Goal: Task Accomplishment & Management: Manage account settings

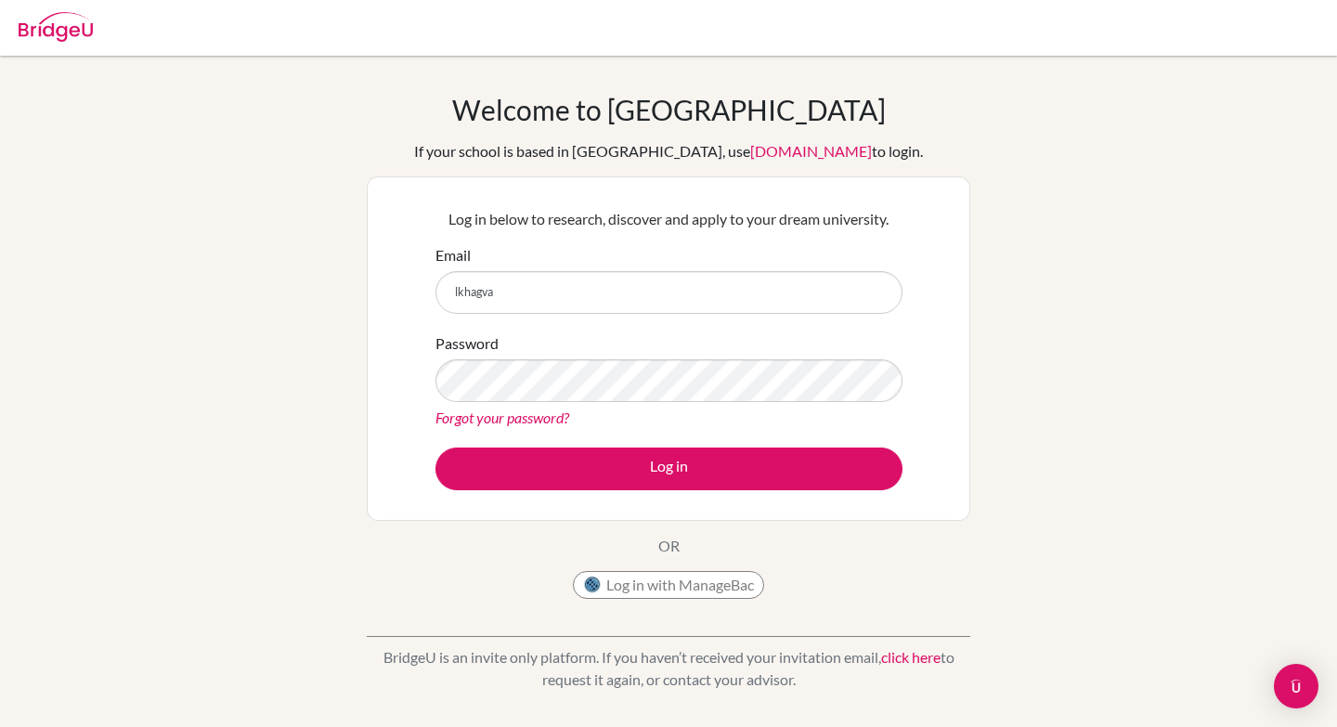
type input "[EMAIL_ADDRESS][DOMAIN_NAME]"
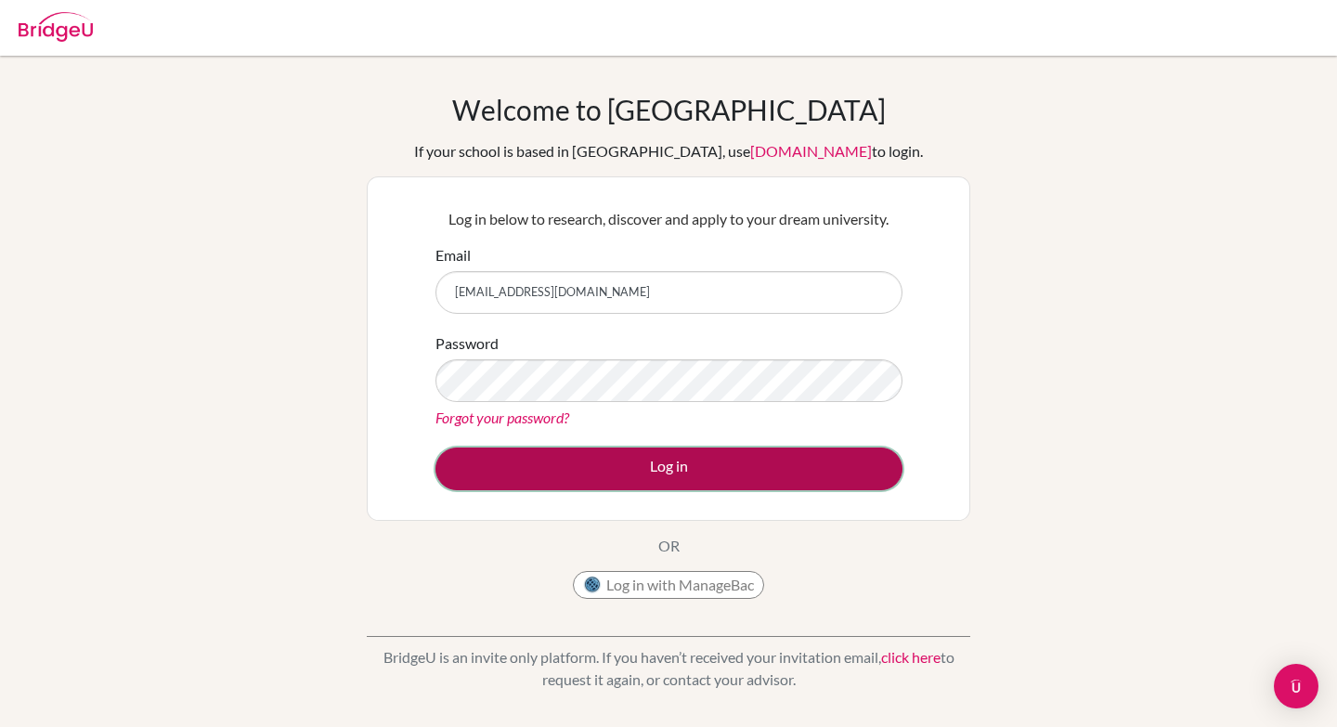
click at [784, 462] on button "Log in" at bounding box center [669, 469] width 467 height 43
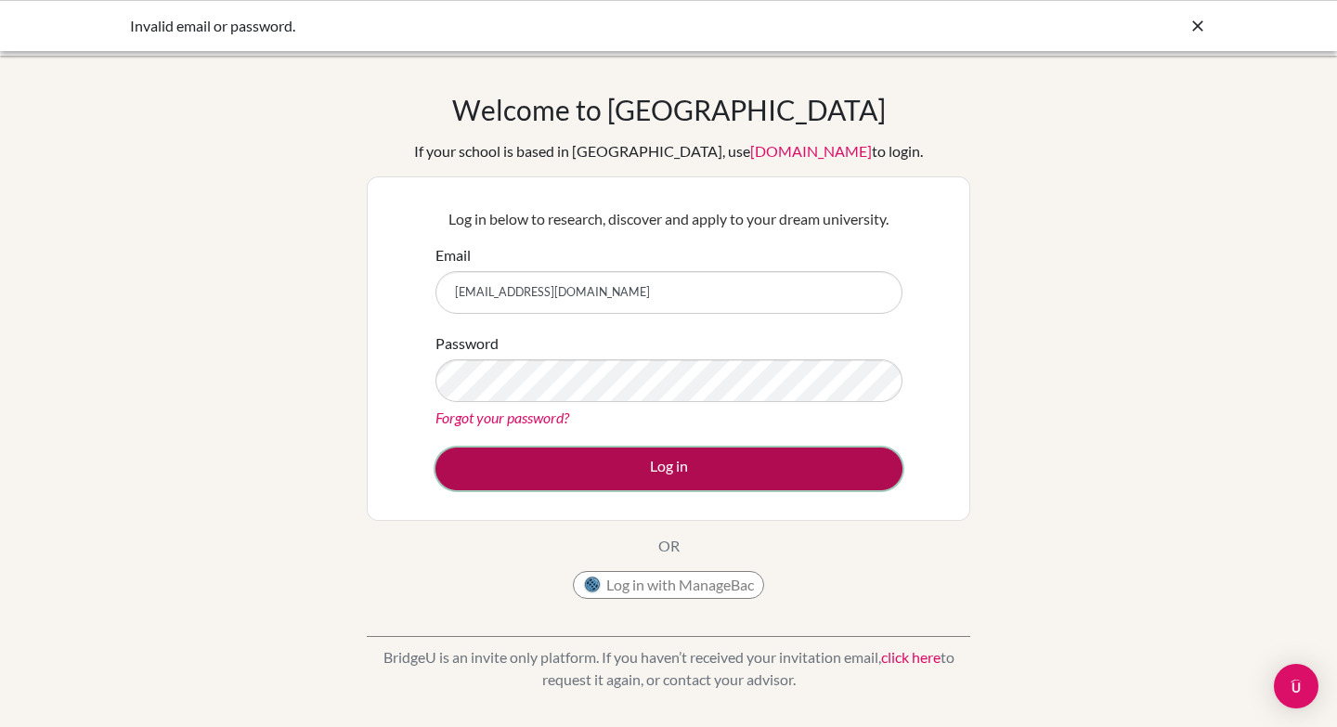
click at [759, 469] on button "Log in" at bounding box center [669, 469] width 467 height 43
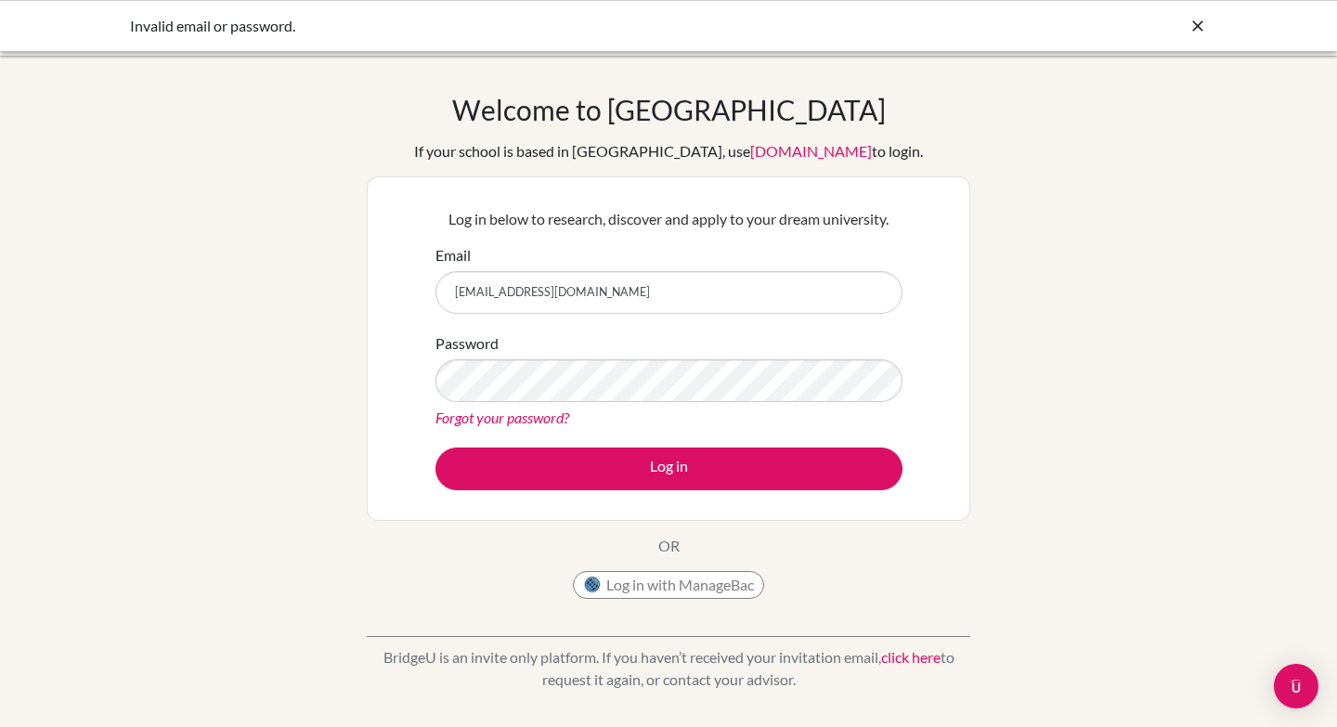
click at [488, 421] on link "Forgot your password?" at bounding box center [503, 418] width 134 height 18
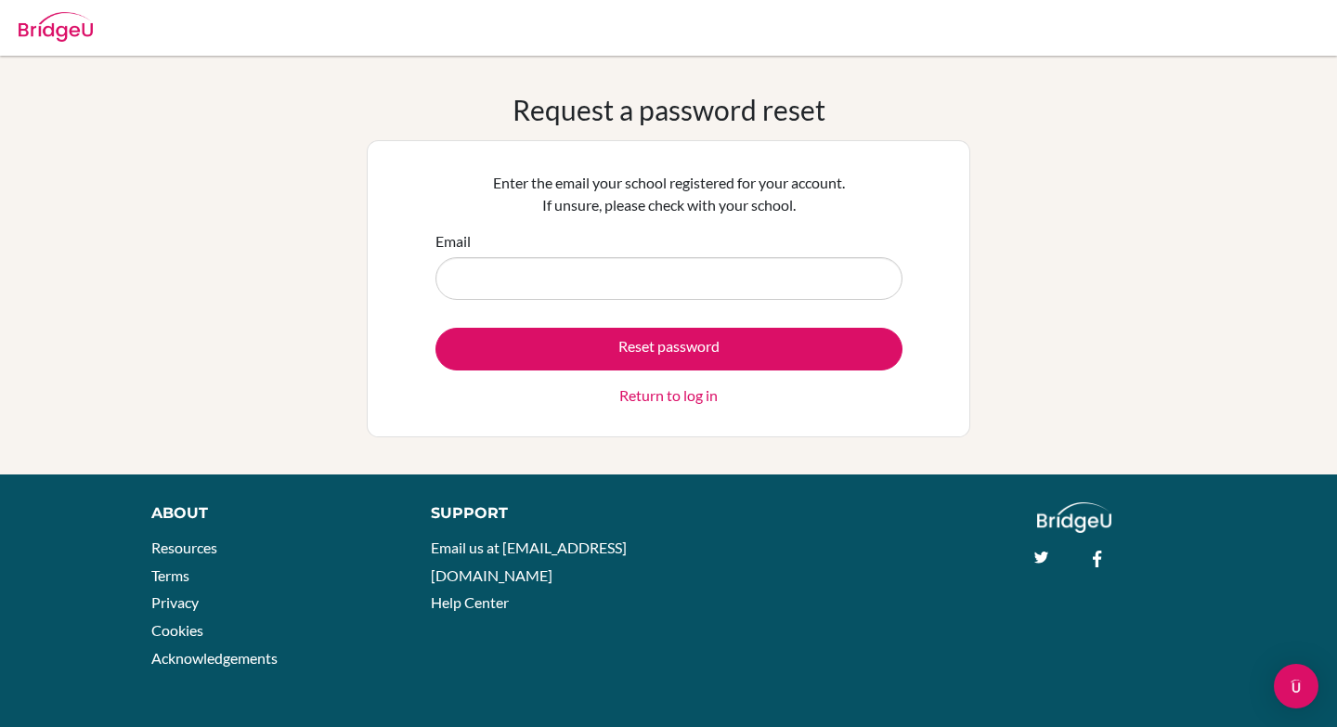
type input "sarnai.l@asu.edu.mn"
drag, startPoint x: 612, startPoint y: 271, endPoint x: 425, endPoint y: 280, distance: 186.9
click at [425, 280] on div "Enter the email your school registered for your account. If unsure, please chec…" at bounding box center [668, 289] width 490 height 258
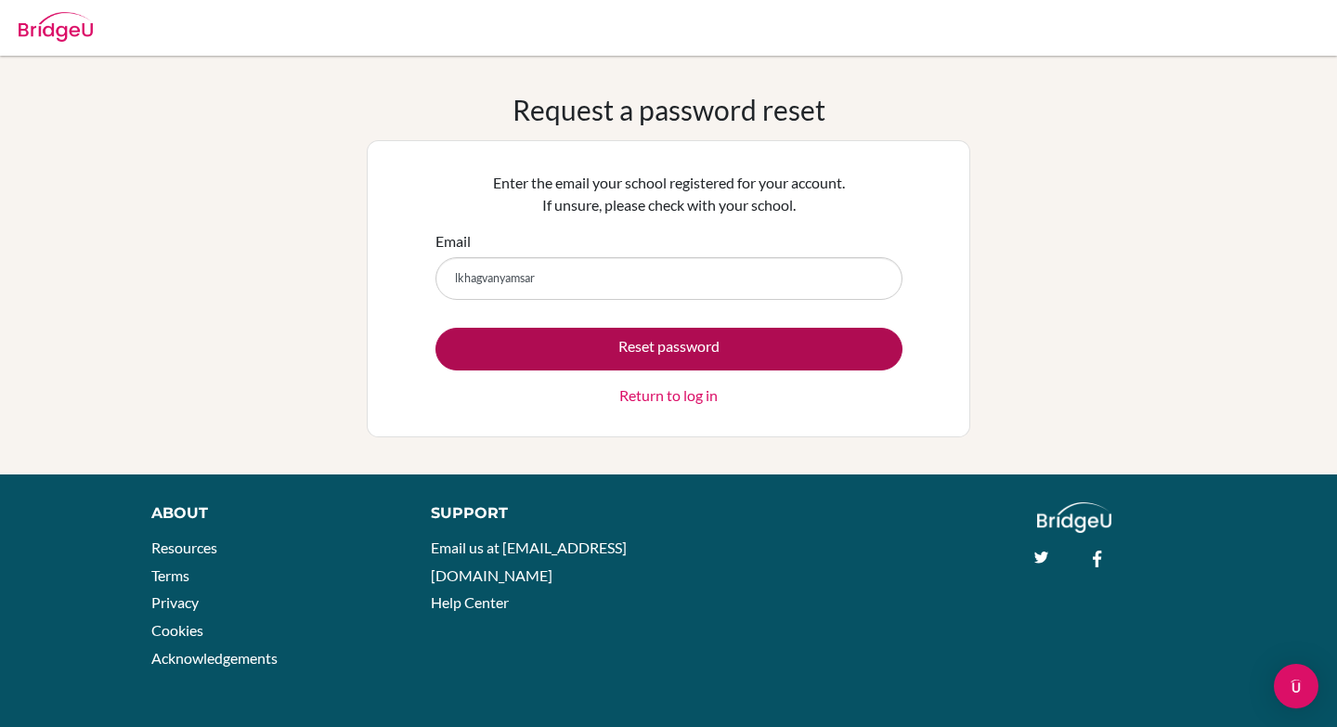
type input "[EMAIL_ADDRESS][DOMAIN_NAME]"
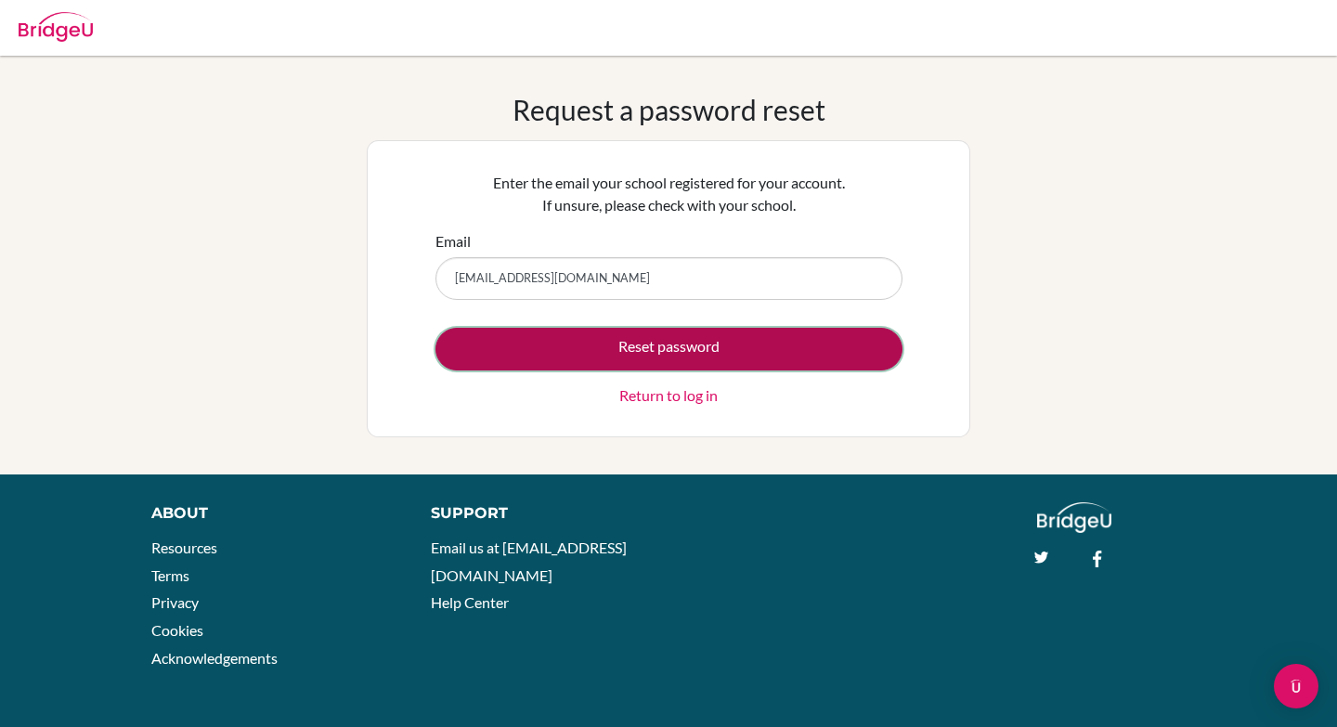
click at [597, 344] on button "Reset password" at bounding box center [669, 349] width 467 height 43
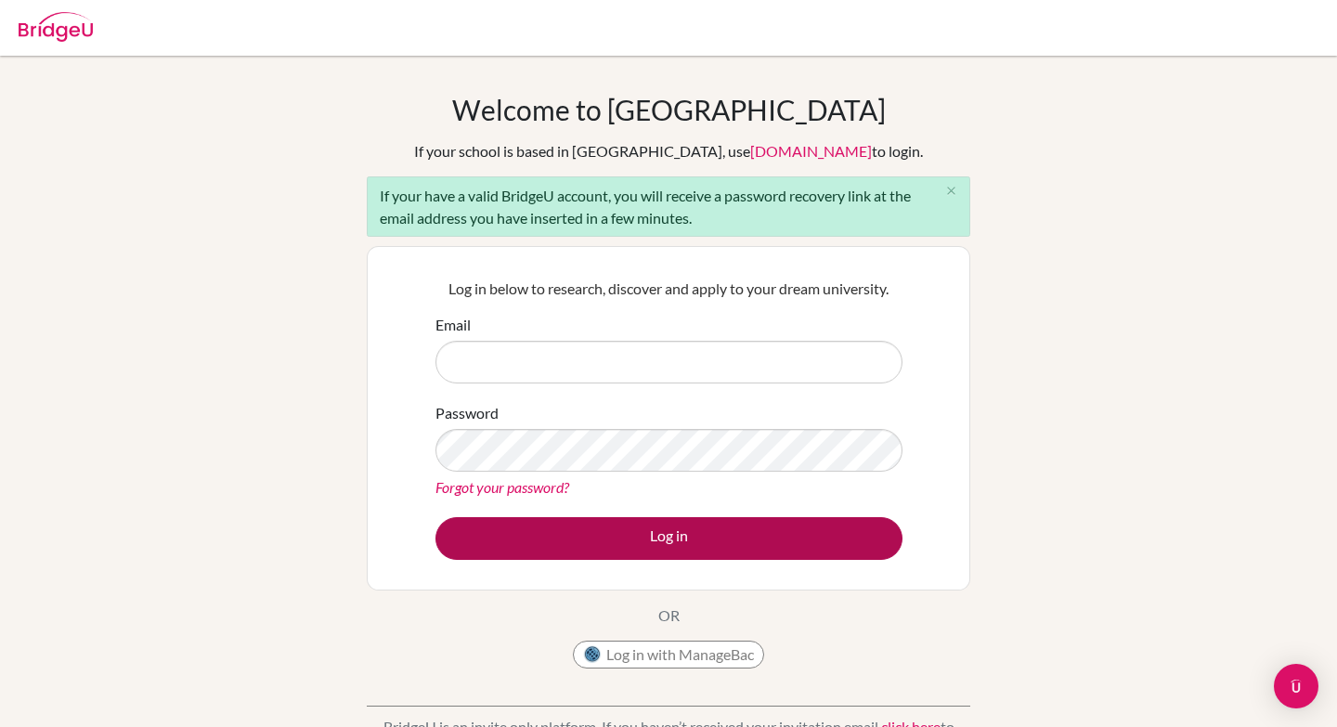
type input "[EMAIL_ADDRESS][DOMAIN_NAME]"
click at [638, 535] on button "Log in" at bounding box center [669, 538] width 467 height 43
